Goal: Find specific page/section: Find specific page/section

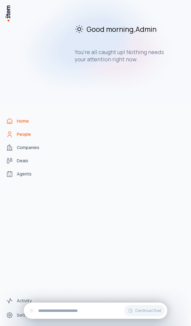
click at [6, 135] on icon "People" at bounding box center [9, 134] width 7 height 7
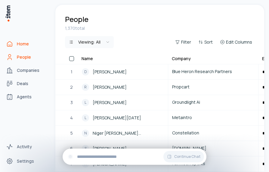
click at [11, 38] on link "Home" at bounding box center [27, 44] width 46 height 12
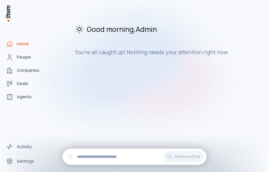
click at [14, 59] on img at bounding box center [134, 68] width 269 height 174
click at [17, 56] on img at bounding box center [134, 68] width 269 height 174
click at [23, 57] on img at bounding box center [134, 68] width 269 height 174
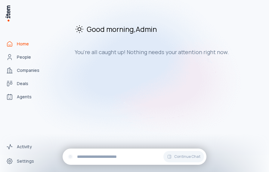
click at [23, 57] on img at bounding box center [134, 68] width 269 height 174
click at [29, 65] on img at bounding box center [134, 68] width 269 height 174
click at [30, 78] on img at bounding box center [134, 68] width 269 height 174
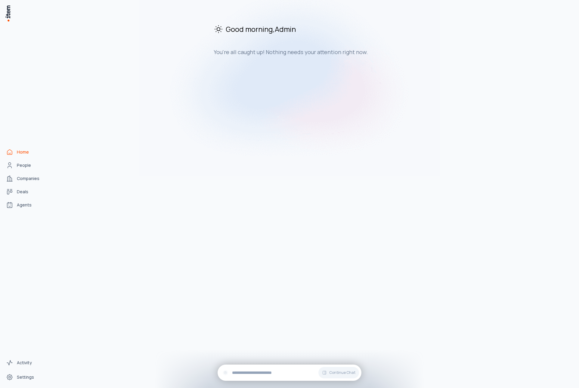
drag, startPoint x: 331, startPoint y: 108, endPoint x: 349, endPoint y: 103, distance: 18.9
click at [298, 93] on div "Good morning , Admin You're all caught up! Nothing needs your attention right n…" at bounding box center [314, 196] width 518 height 383
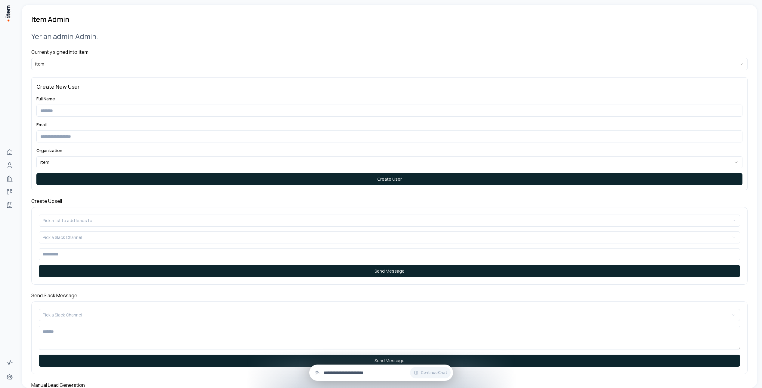
click at [365, 377] on div "Continue Chat" at bounding box center [381, 373] width 144 height 16
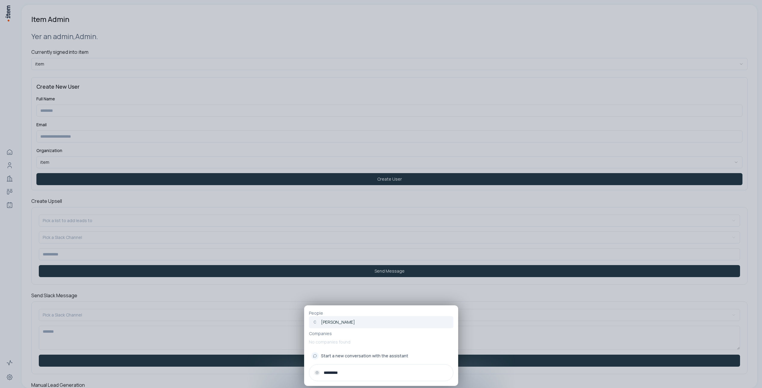
type input "*********"
